Goal: Task Accomplishment & Management: Use online tool/utility

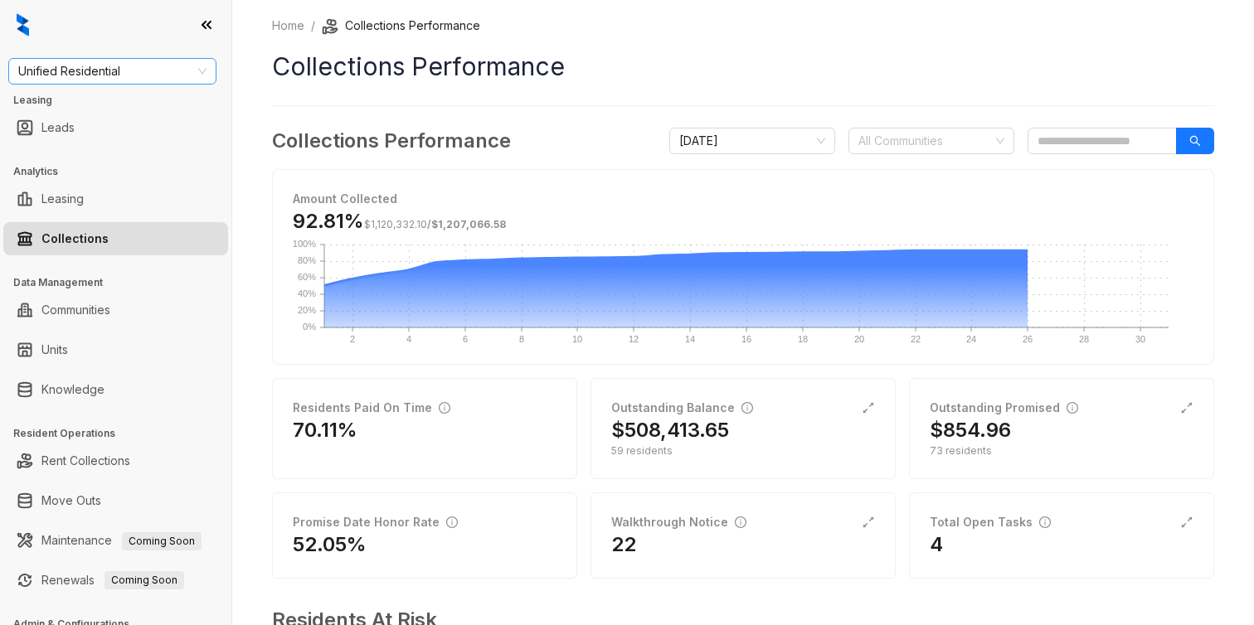
click at [108, 72] on span "Unified Residential" at bounding box center [112, 71] width 188 height 25
type input "***"
click at [113, 106] on div "Haus Group" at bounding box center [113, 104] width 182 height 18
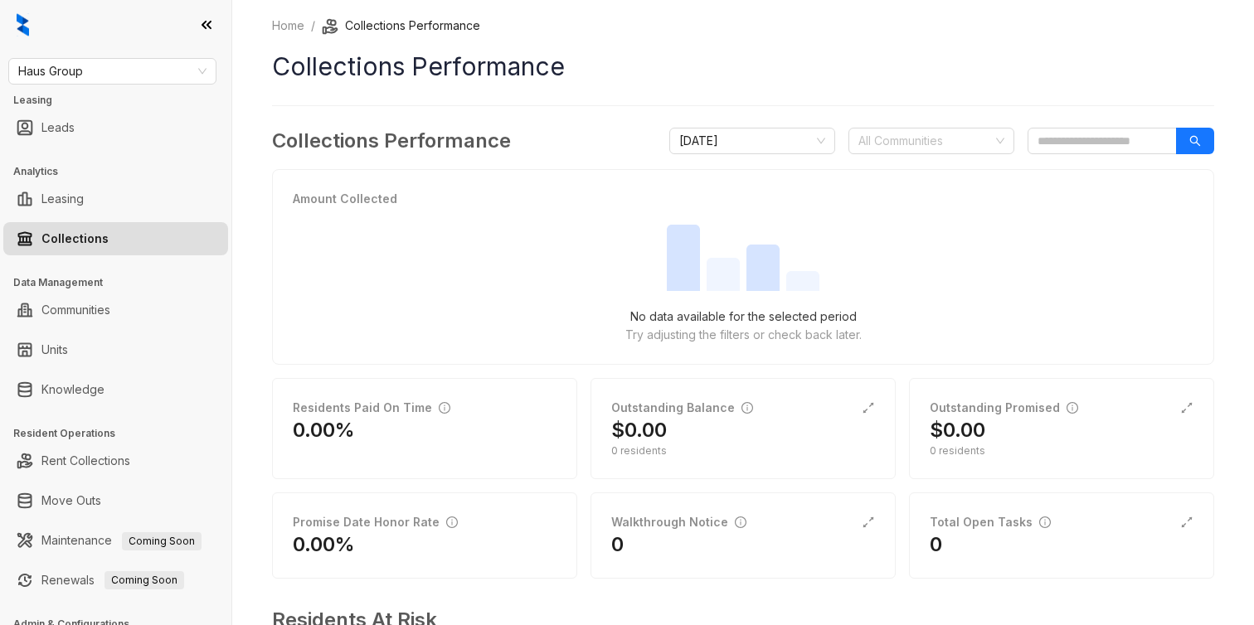
scroll to position [149, 0]
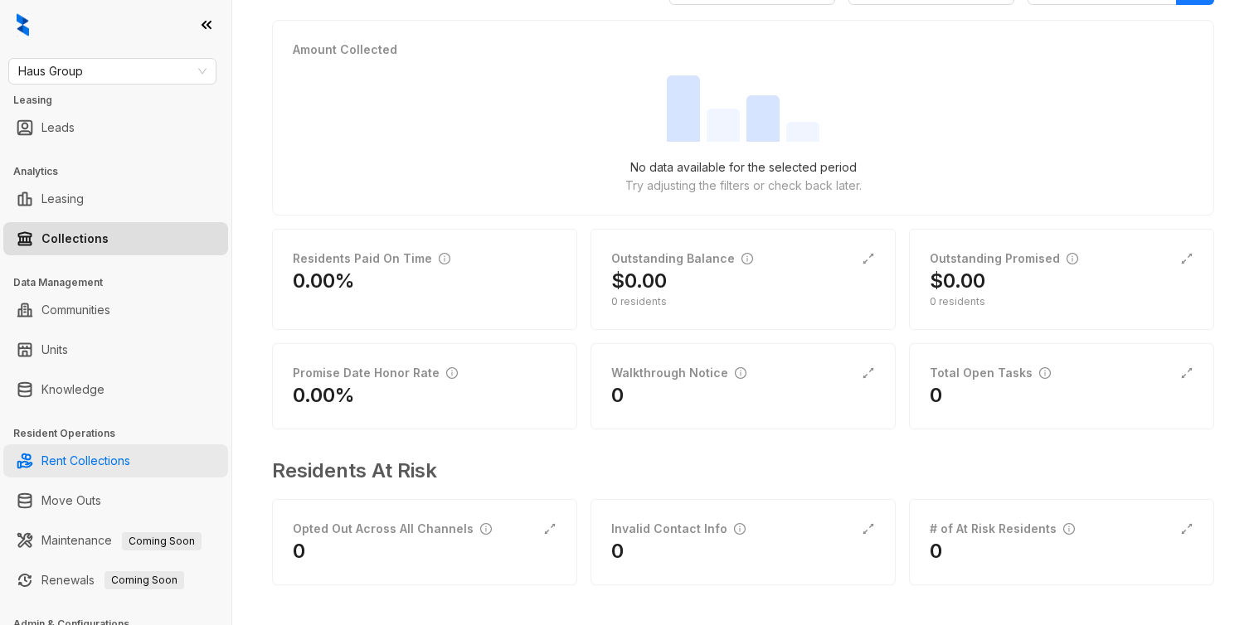
click at [96, 456] on link "Rent Collections" at bounding box center [85, 461] width 89 height 33
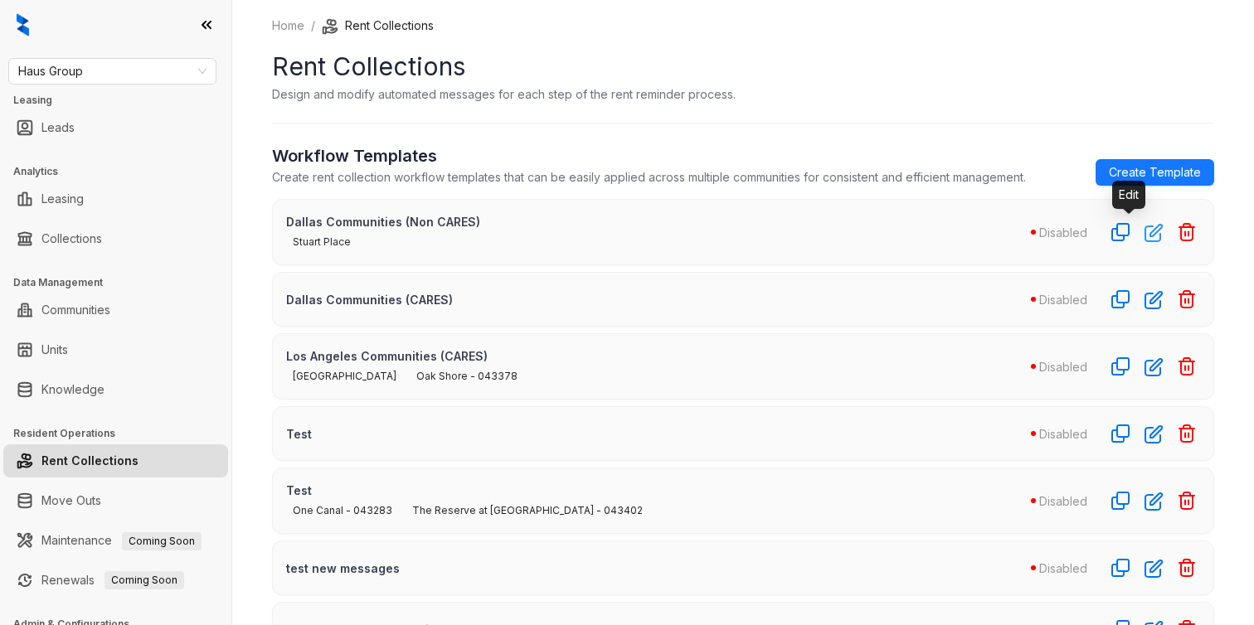
click at [1145, 230] on icon "button" at bounding box center [1154, 232] width 19 height 19
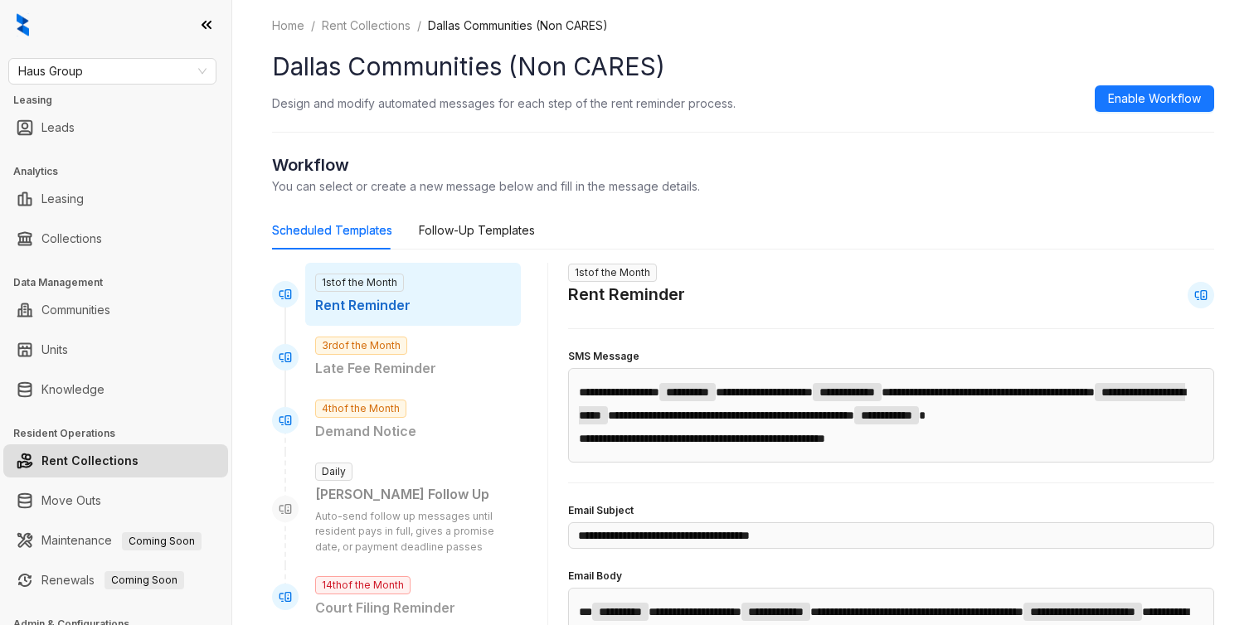
scroll to position [724, 0]
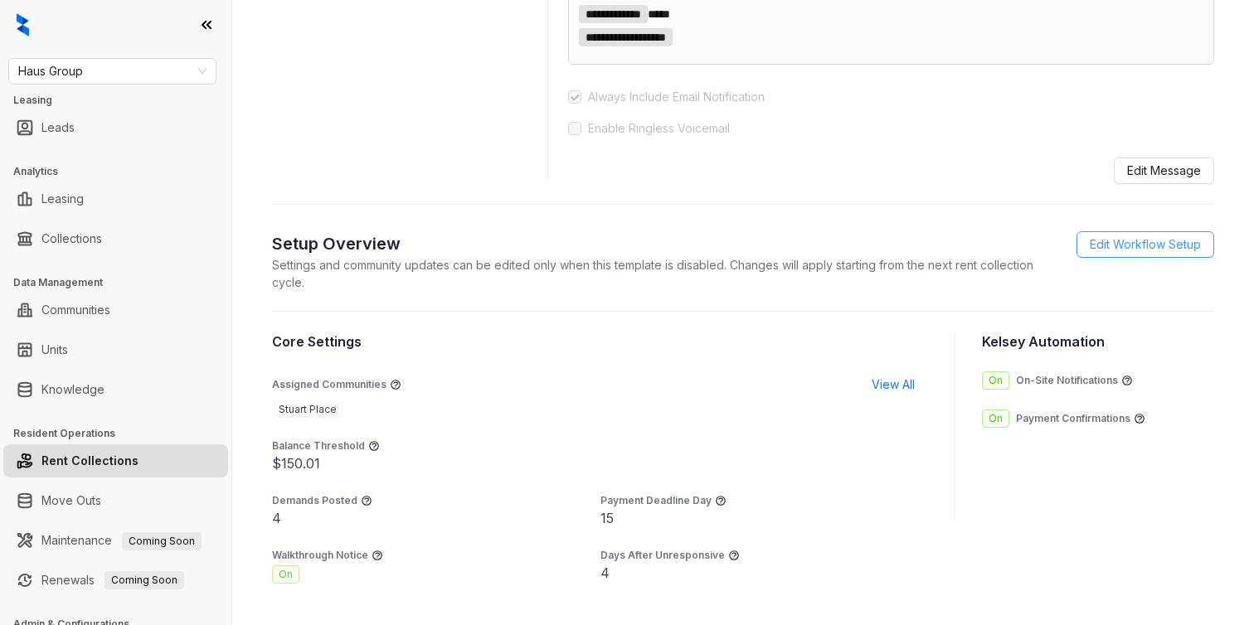
click at [1121, 254] on span "Edit Workflow Setup" at bounding box center [1145, 245] width 111 height 18
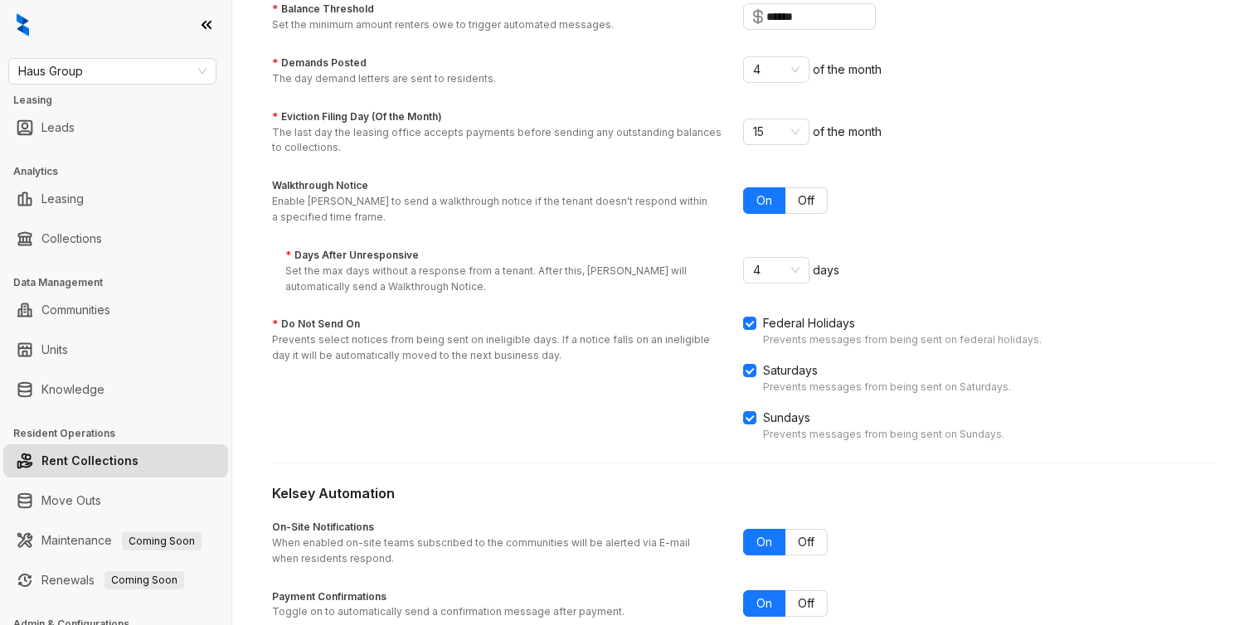
scroll to position [195, 0]
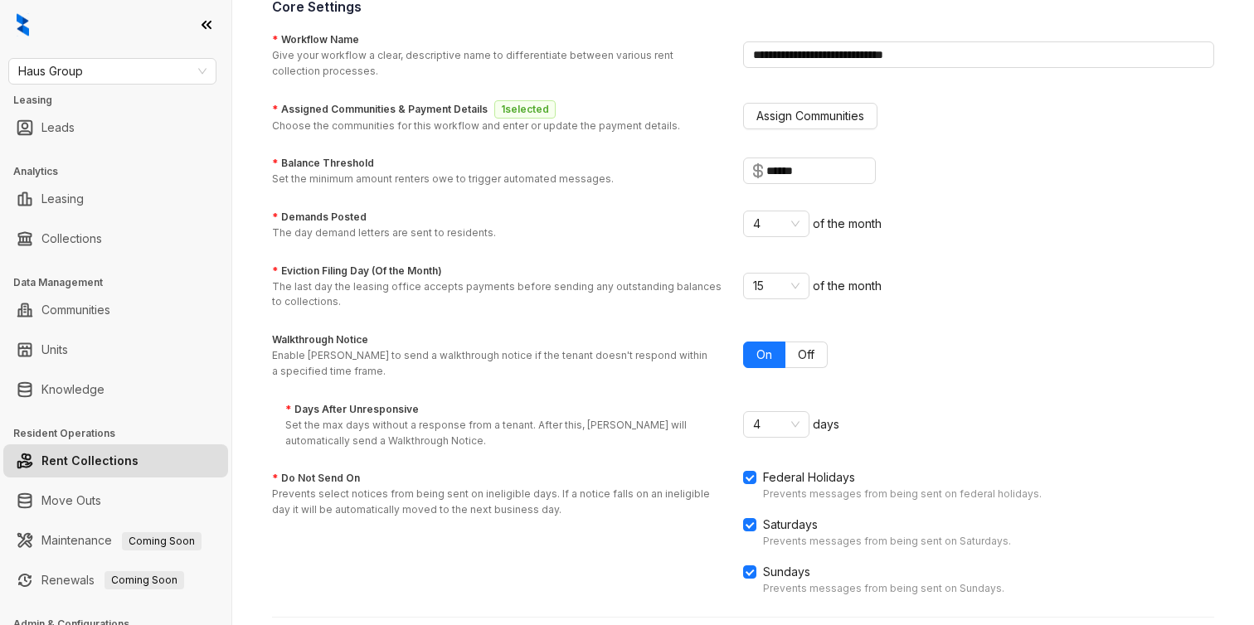
click at [324, 266] on label "* Eviction Filing Day (Of the Month)" at bounding box center [357, 272] width 170 height 16
click at [753, 274] on input "* Eviction Filing Day (Of the Month) The last day the leasing office accepts pa…" at bounding box center [769, 286] width 32 height 25
click at [343, 396] on form "**********" at bounding box center [743, 436] width 942 height 812
click at [343, 266] on label "* Eviction Filing Day (Of the Month)" at bounding box center [357, 272] width 170 height 16
click at [753, 274] on input "* Eviction Filing Day (Of the Month) The last day the leasing office accepts pa…" at bounding box center [769, 286] width 32 height 25
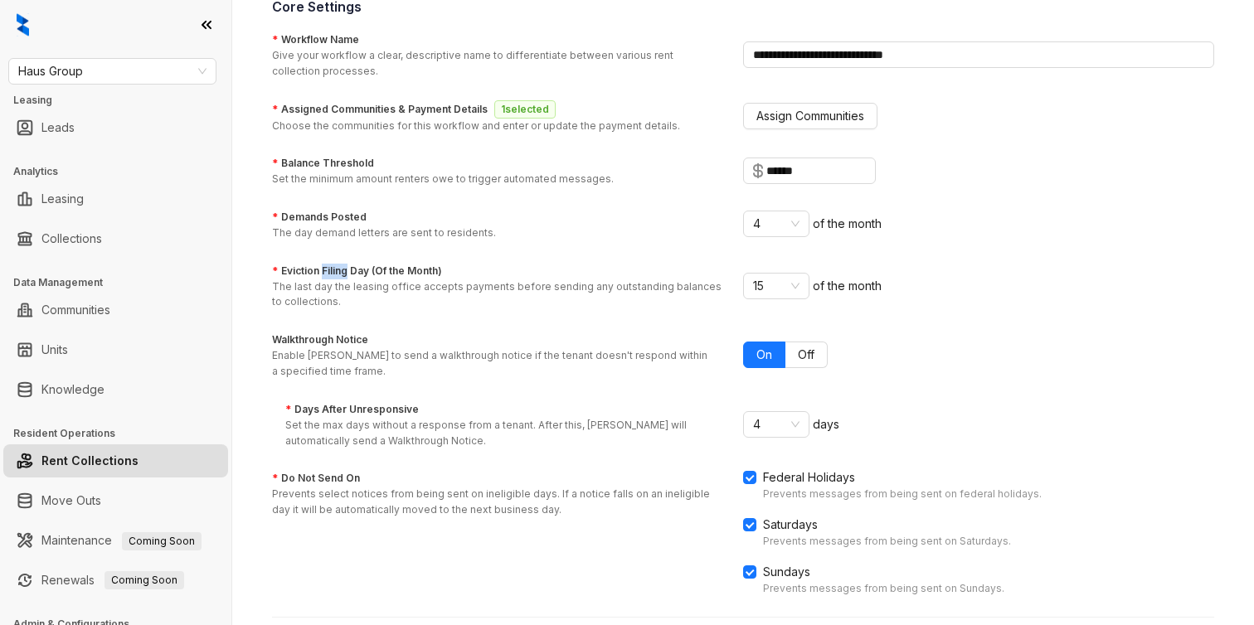
click at [343, 266] on label "* Eviction Filing Day (Of the Month)" at bounding box center [357, 272] width 170 height 16
click at [753, 274] on input "* Eviction Filing Day (Of the Month) The last day the leasing office accepts pa…" at bounding box center [769, 286] width 32 height 25
click at [343, 266] on label "* Eviction Filing Day (Of the Month)" at bounding box center [357, 272] width 170 height 16
click at [753, 274] on input "* Eviction Filing Day (Of the Month) The last day the leasing office accepts pa…" at bounding box center [769, 286] width 32 height 25
click at [354, 266] on label "* Eviction Filing Day (Of the Month)" at bounding box center [357, 272] width 170 height 16
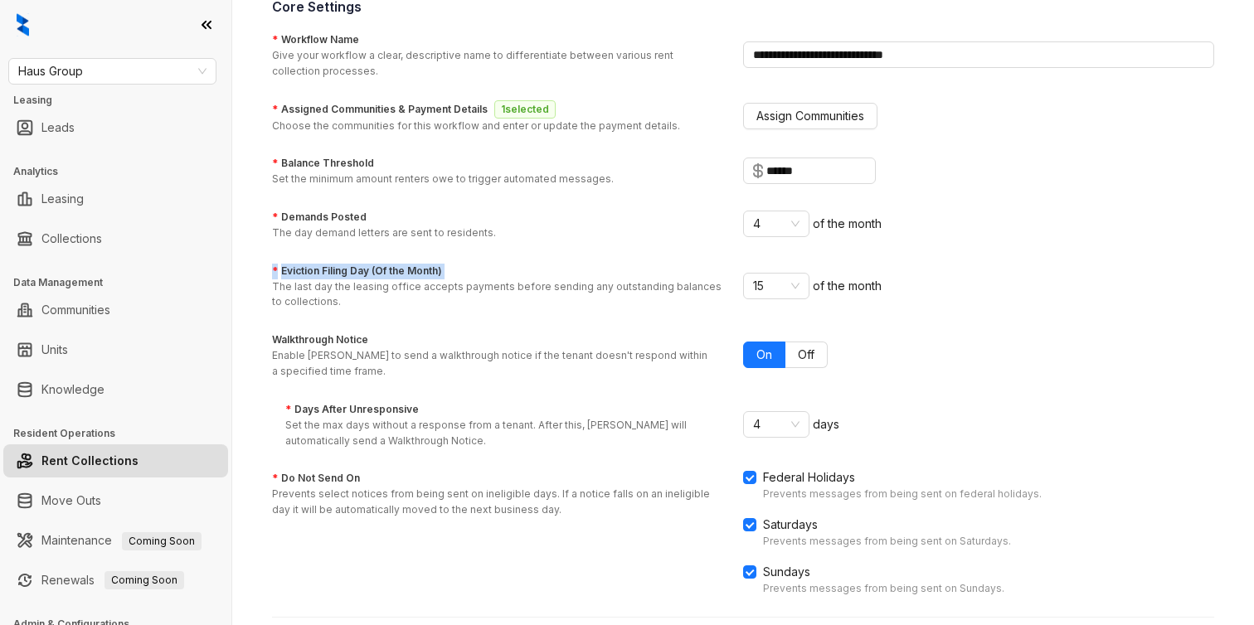
click at [753, 274] on input "* Eviction Filing Day (Of the Month) The last day the leasing office accepts pa…" at bounding box center [769, 286] width 32 height 25
click at [836, 284] on span "of the month" at bounding box center [847, 286] width 69 height 14
copy span "of the month"
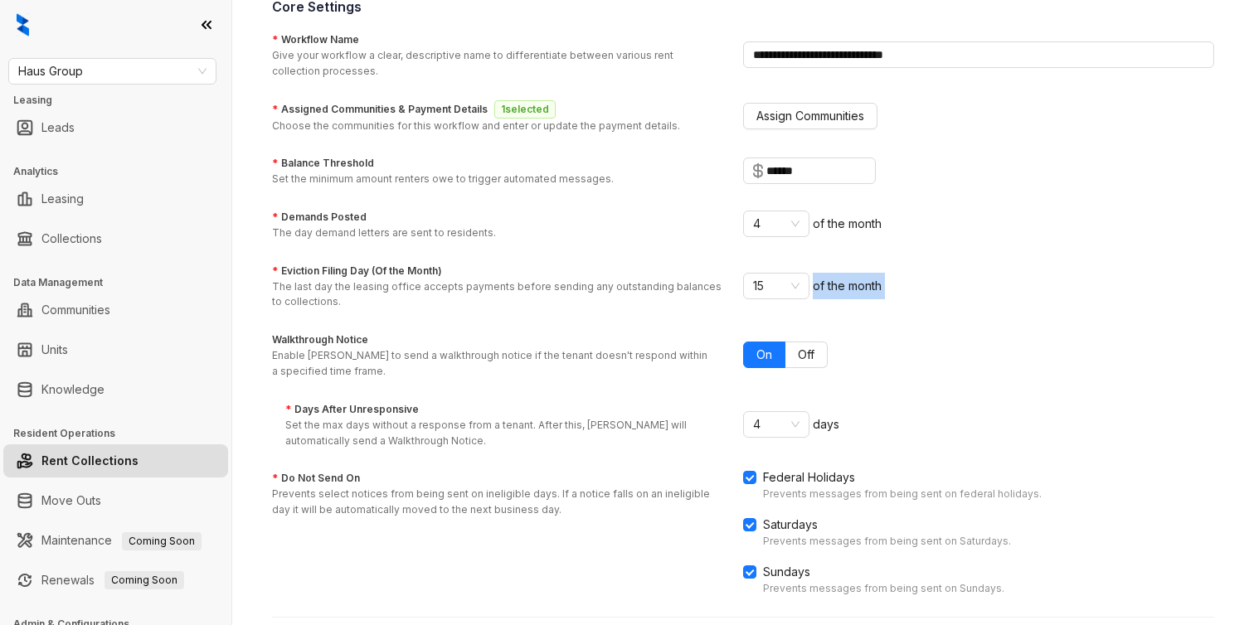
click at [104, 467] on link "Rent Collections" at bounding box center [89, 461] width 97 height 33
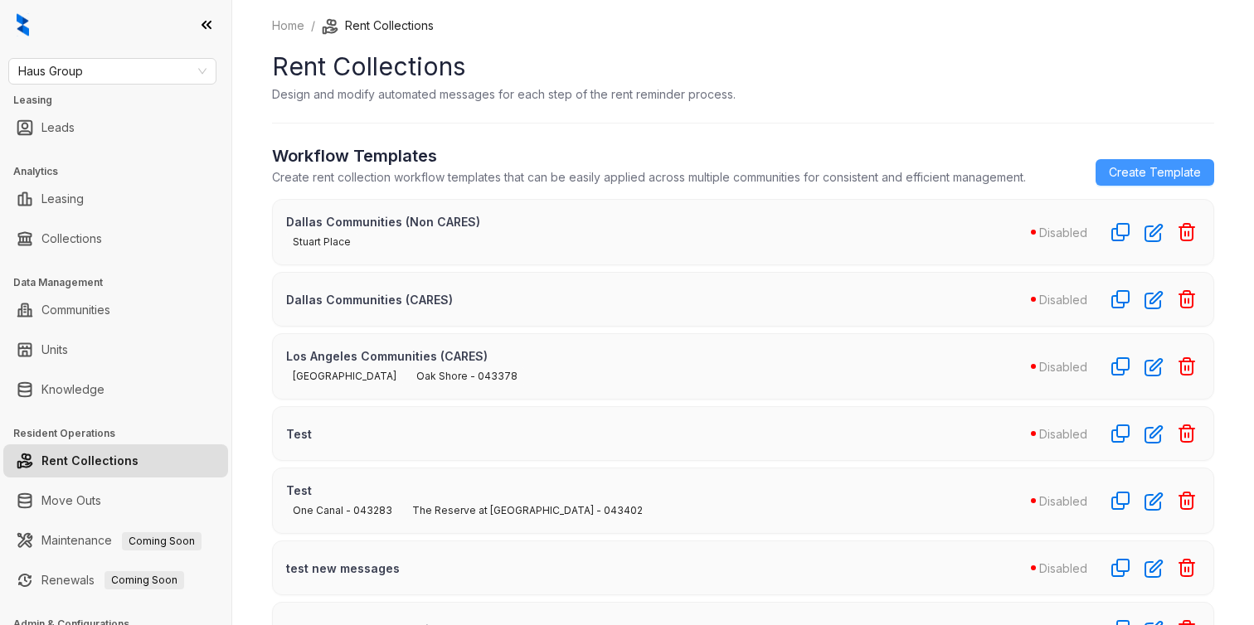
click at [1163, 171] on span "Create Template" at bounding box center [1155, 172] width 92 height 18
